Goal: Information Seeking & Learning: Learn about a topic

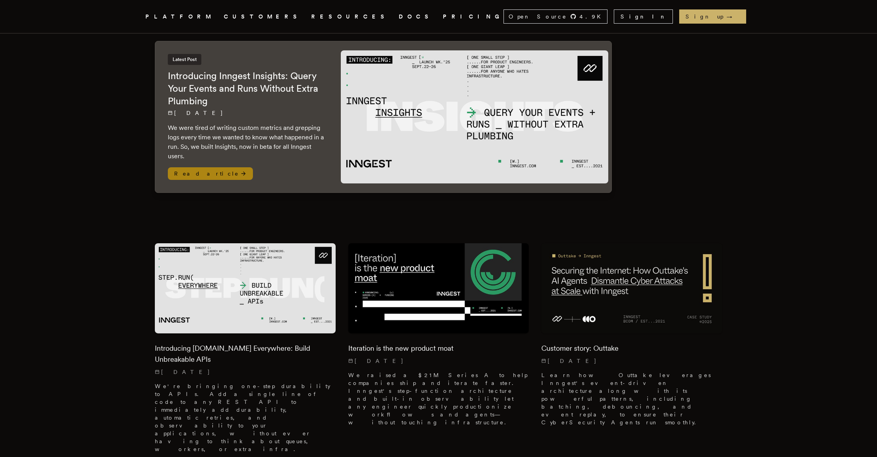
scroll to position [86, 0]
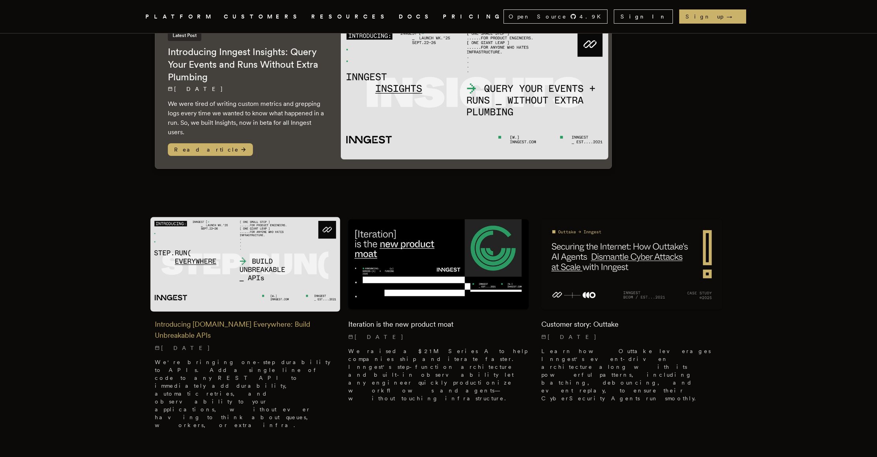
click at [215, 319] on h2 "Introducing [DOMAIN_NAME] Everywhere: Build Unbreakable APIs" at bounding box center [245, 330] width 181 height 22
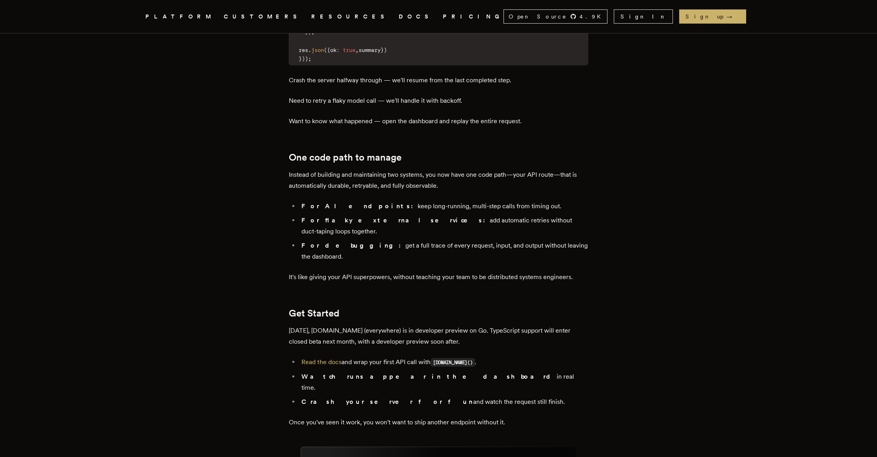
scroll to position [1172, 0]
click at [326, 358] on link "Read the docs" at bounding box center [321, 361] width 40 height 7
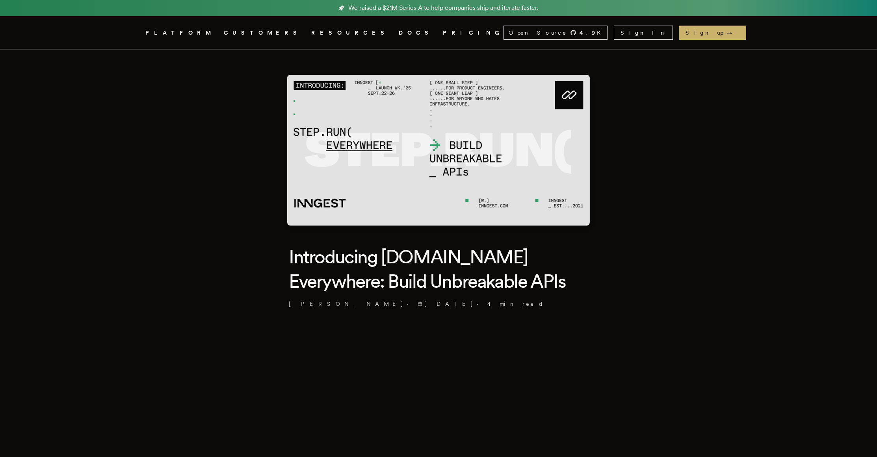
scroll to position [0, 0]
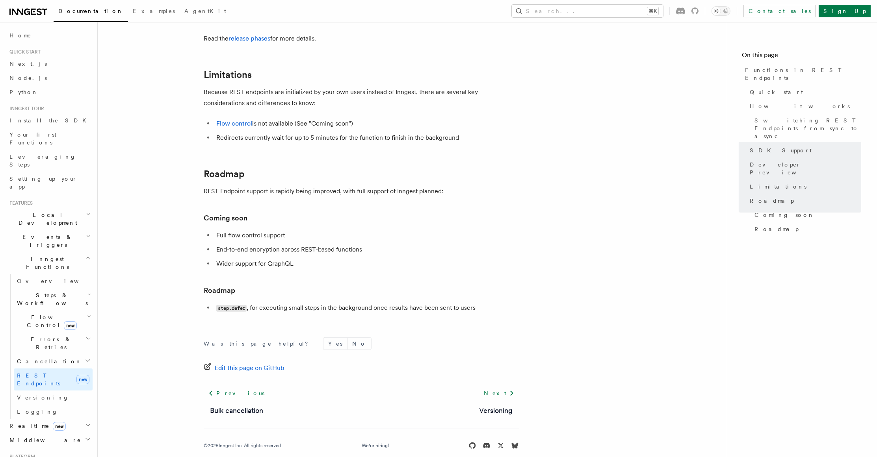
scroll to position [1348, 0]
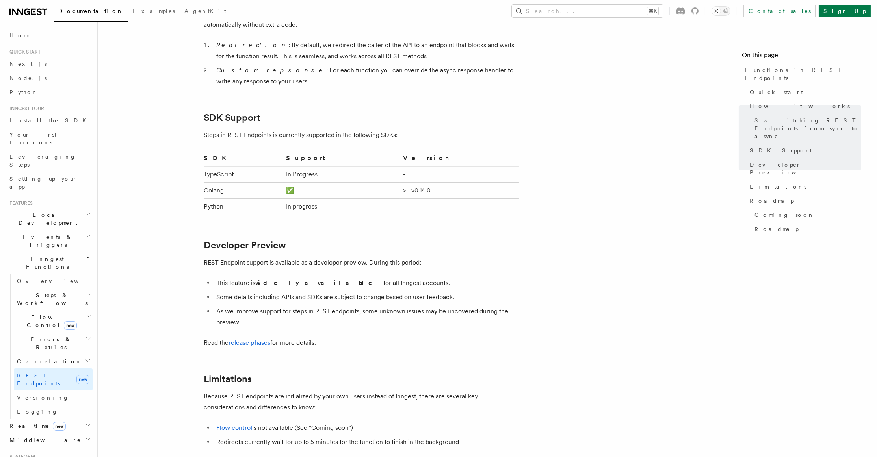
scroll to position [1045, 0]
click at [249, 338] on link "release phases" at bounding box center [249, 341] width 42 height 7
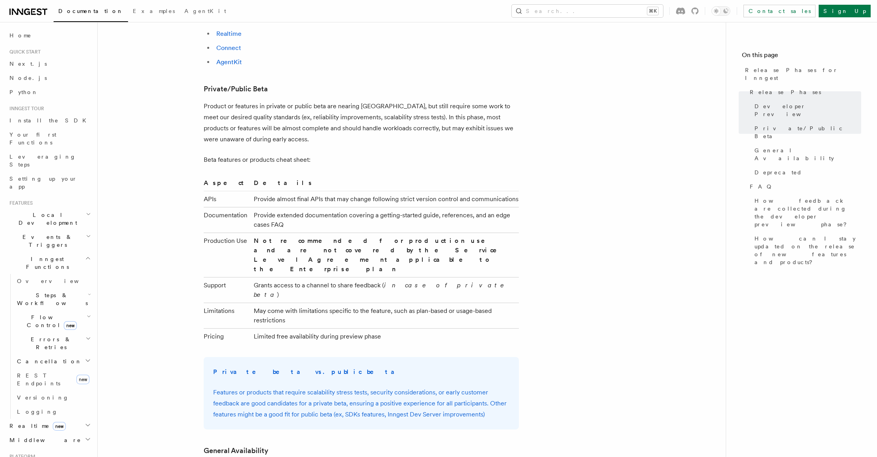
scroll to position [759, 0]
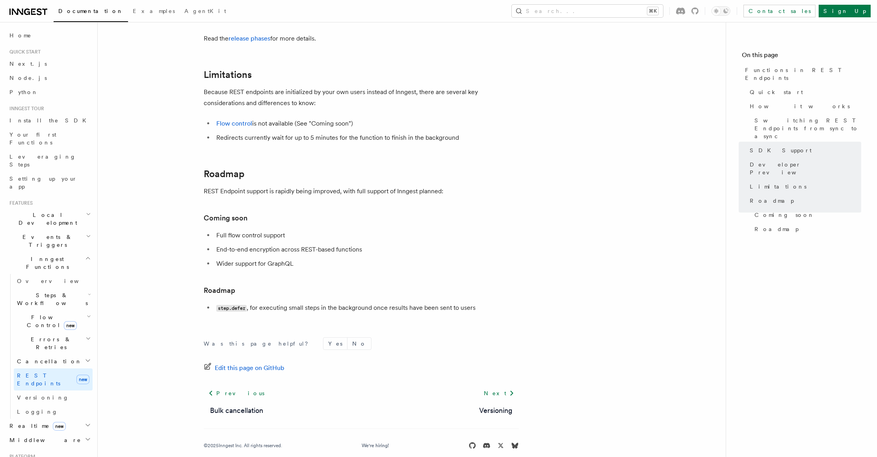
scroll to position [1348, 0]
click at [37, 314] on span "Flow Control new" at bounding box center [50, 322] width 73 height 16
click at [44, 351] on span "Singleton" at bounding box center [46, 355] width 45 height 8
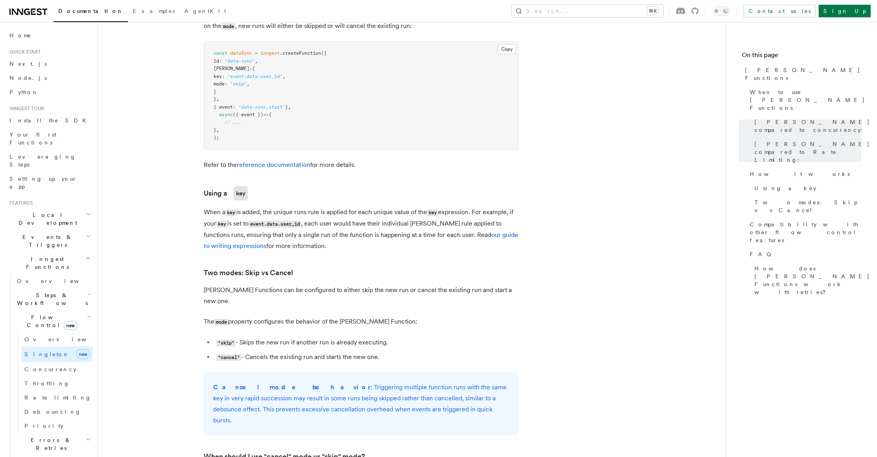
scroll to position [630, 0]
click at [32, 423] on span "Priority" at bounding box center [43, 426] width 39 height 6
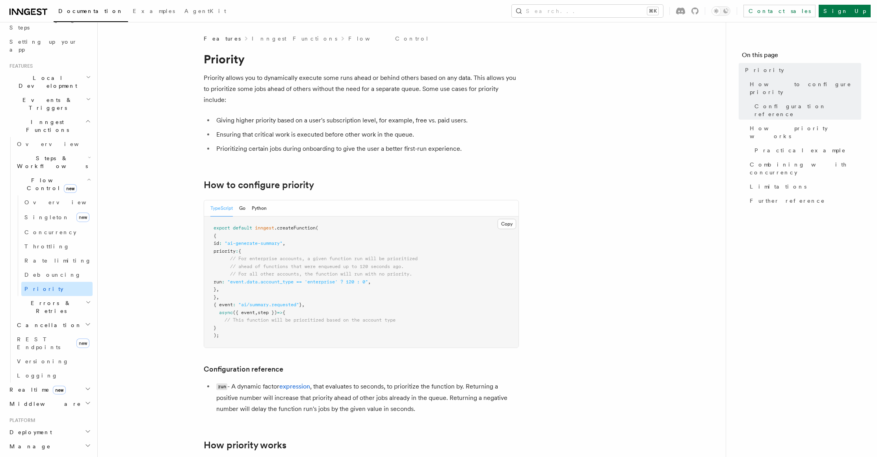
scroll to position [142, 0]
